Goal: Transaction & Acquisition: Purchase product/service

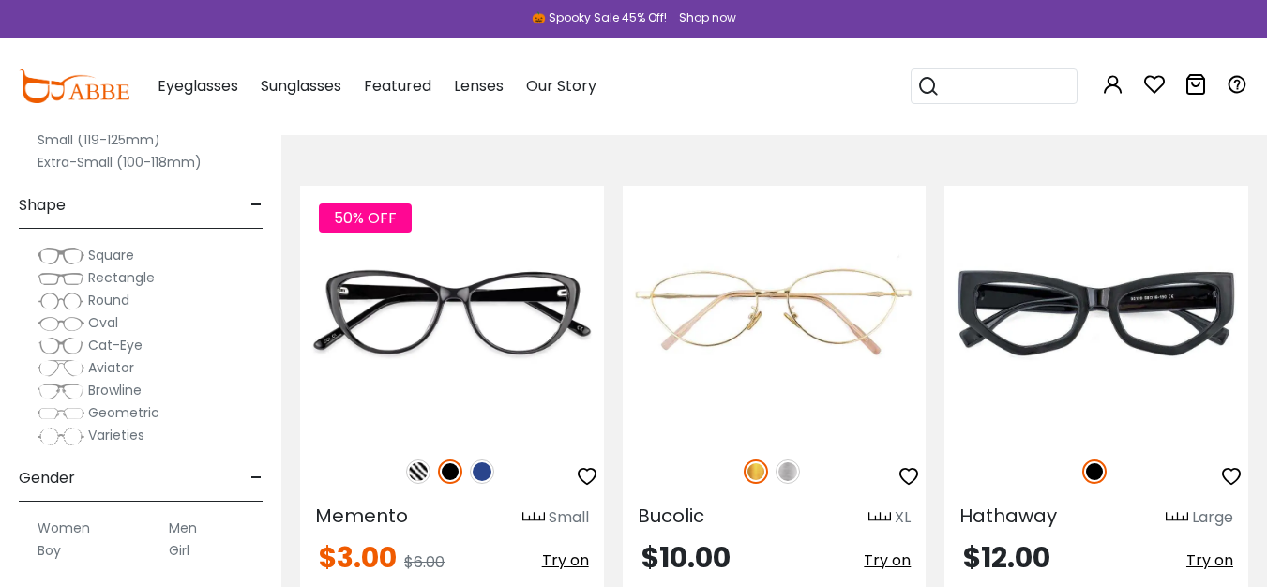
scroll to position [1125, 0]
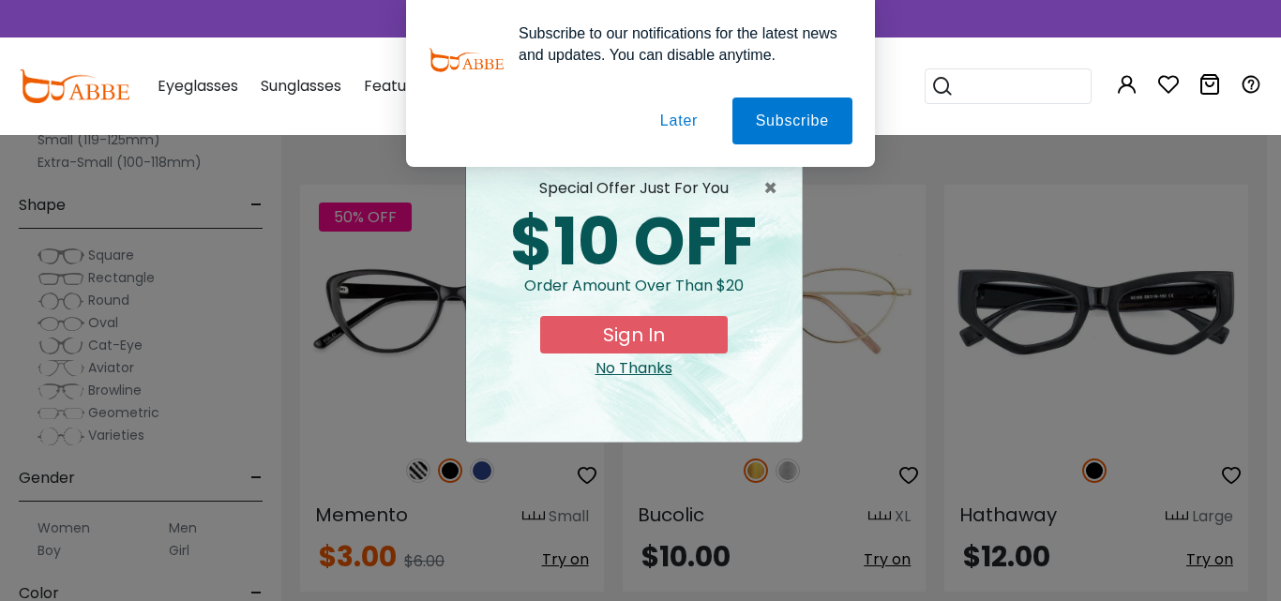
click at [673, 119] on button "Later" at bounding box center [679, 121] width 84 height 47
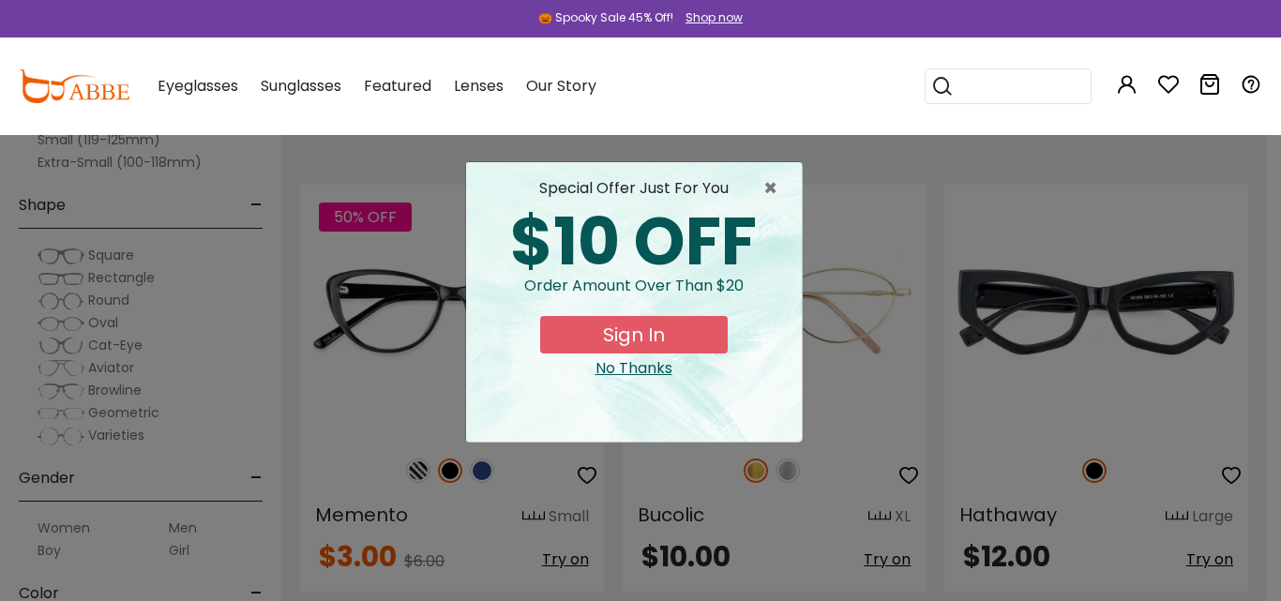
click at [618, 358] on div "No Thanks" at bounding box center [634, 368] width 306 height 23
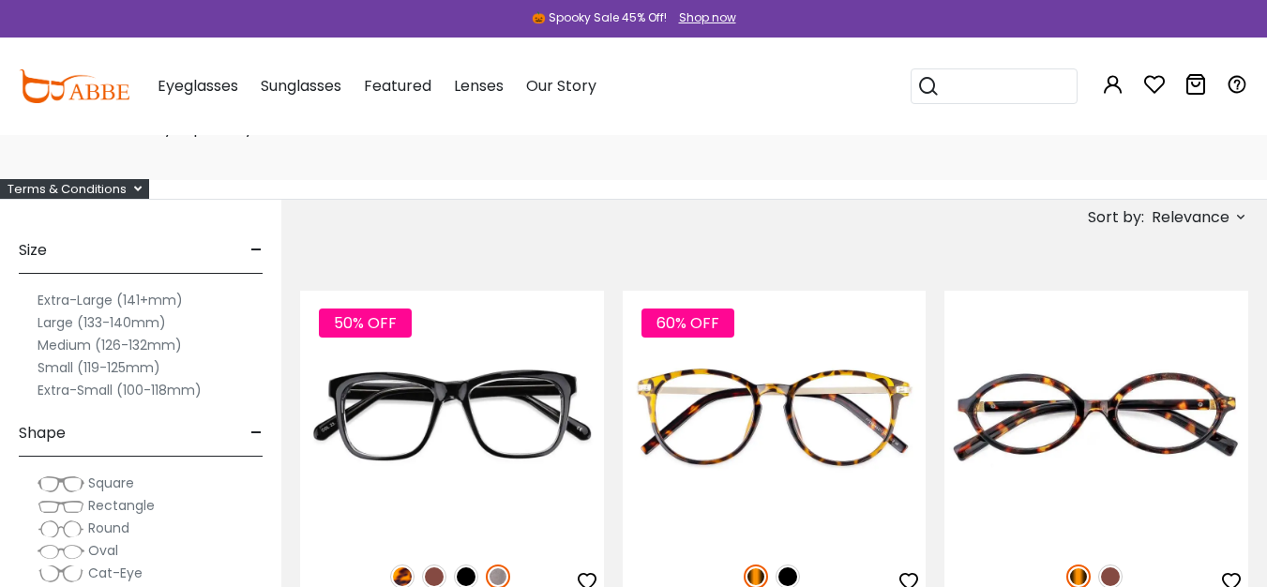
scroll to position [0, 0]
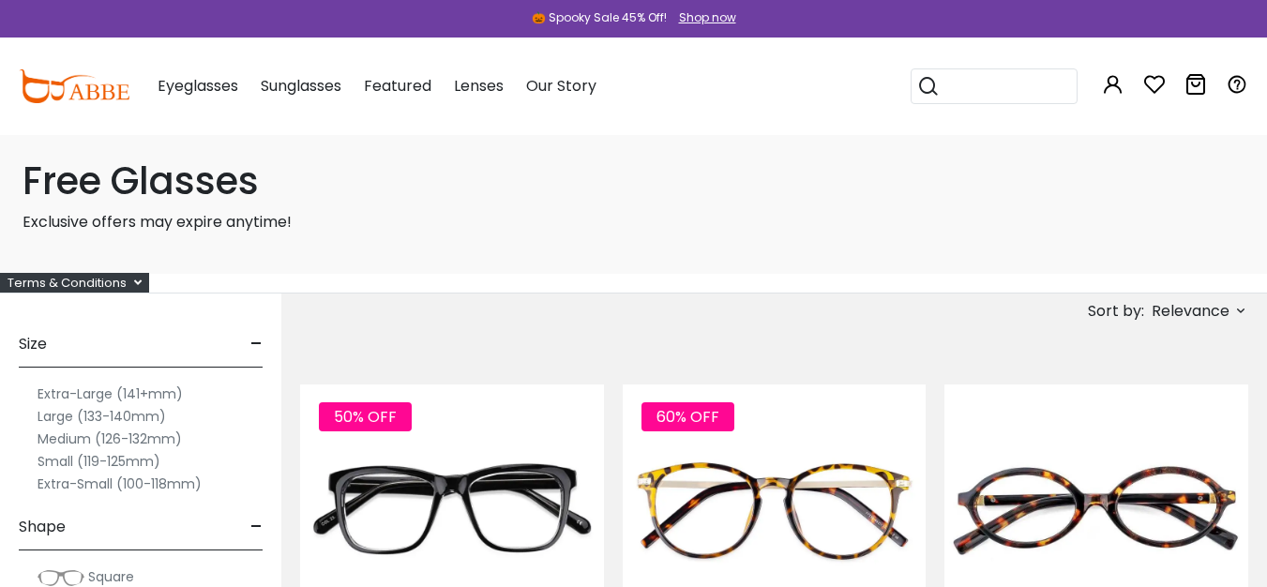
click at [1162, 302] on span "Relevance" at bounding box center [1191, 311] width 78 height 34
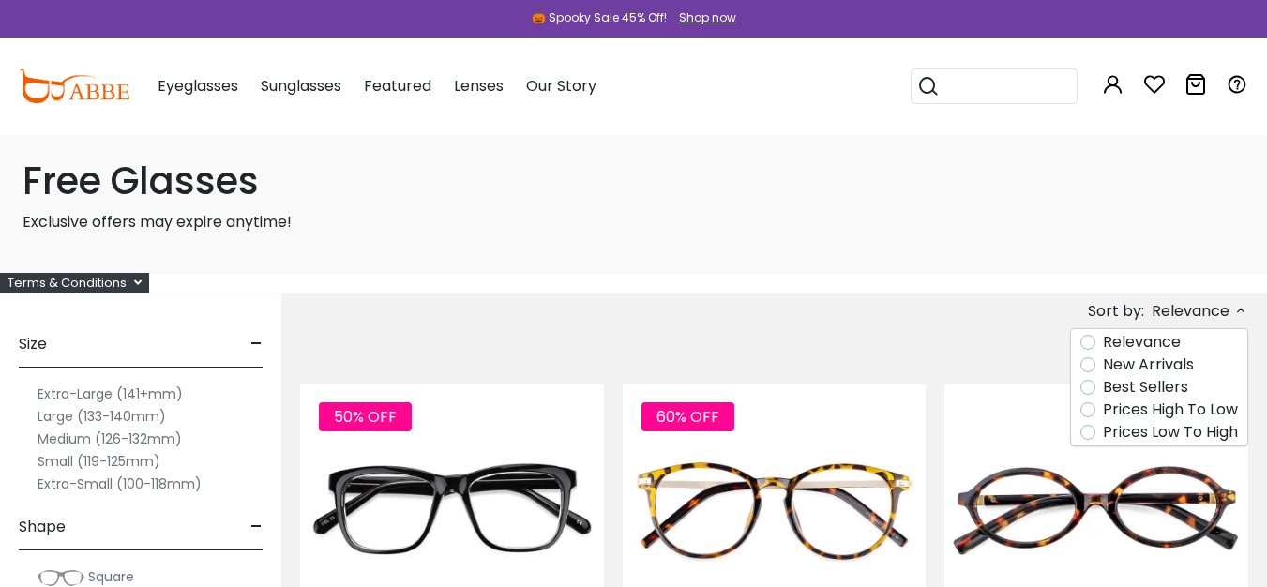
click at [1145, 406] on label "Prices High To Low" at bounding box center [1170, 410] width 135 height 23
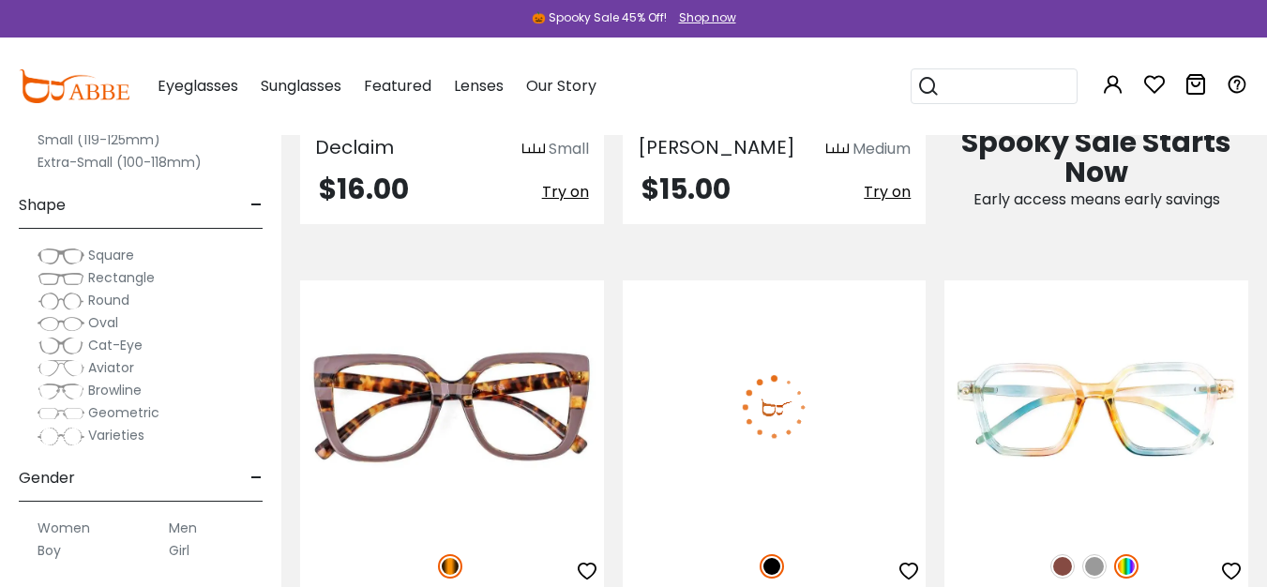
scroll to position [1125, 0]
